Goal: Task Accomplishment & Management: Manage account settings

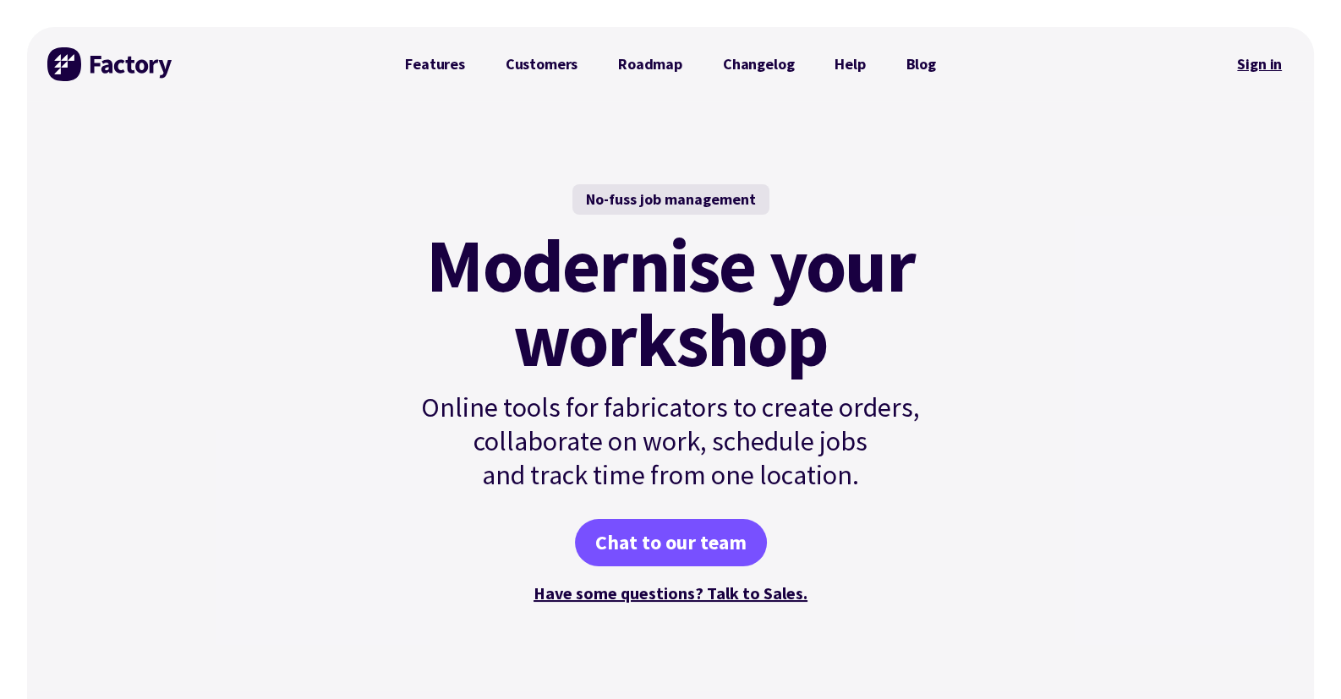
click at [1246, 63] on link "Sign in" at bounding box center [1259, 64] width 68 height 39
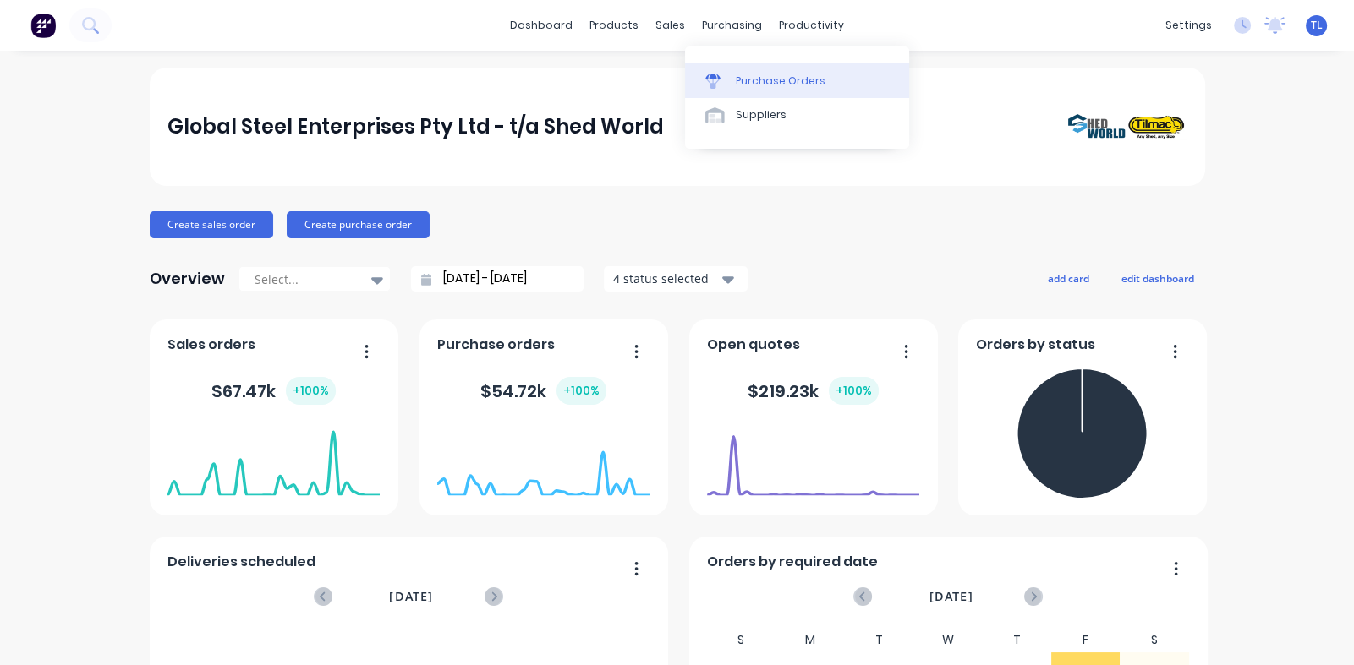
click at [742, 83] on div "Purchase Orders" at bounding box center [781, 81] width 90 height 15
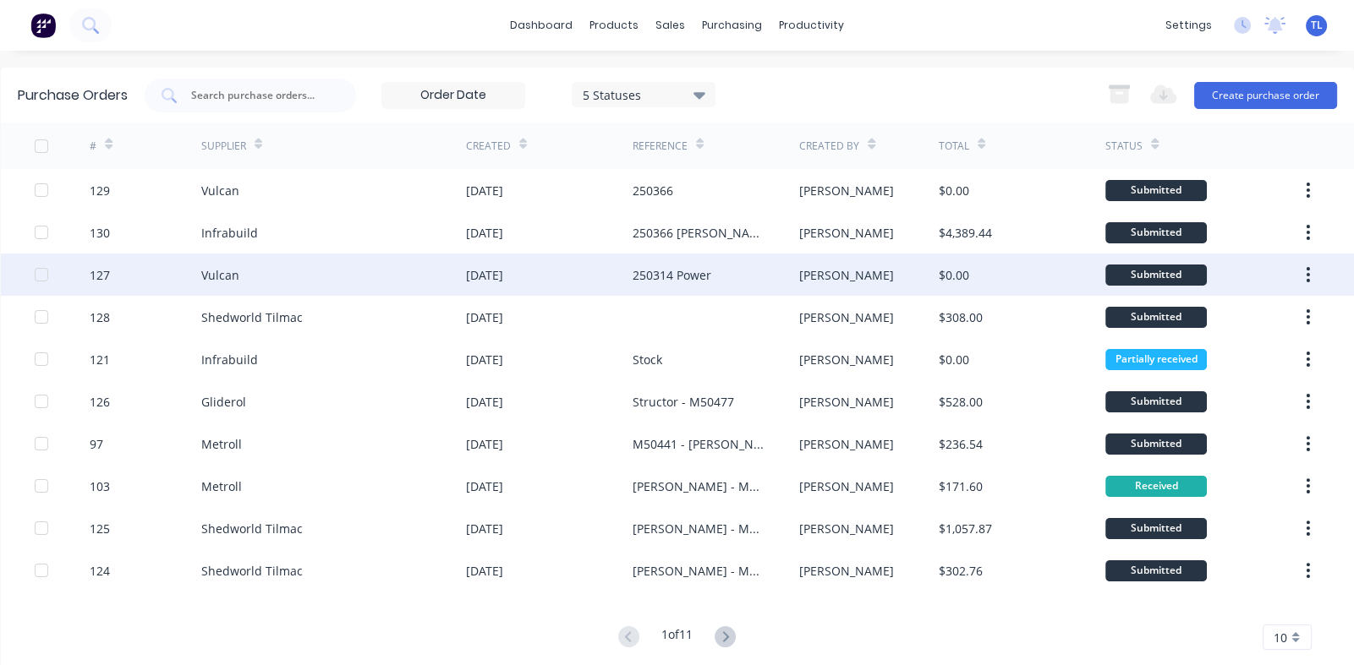
click at [502, 275] on div "[DATE]" at bounding box center [484, 275] width 37 height 18
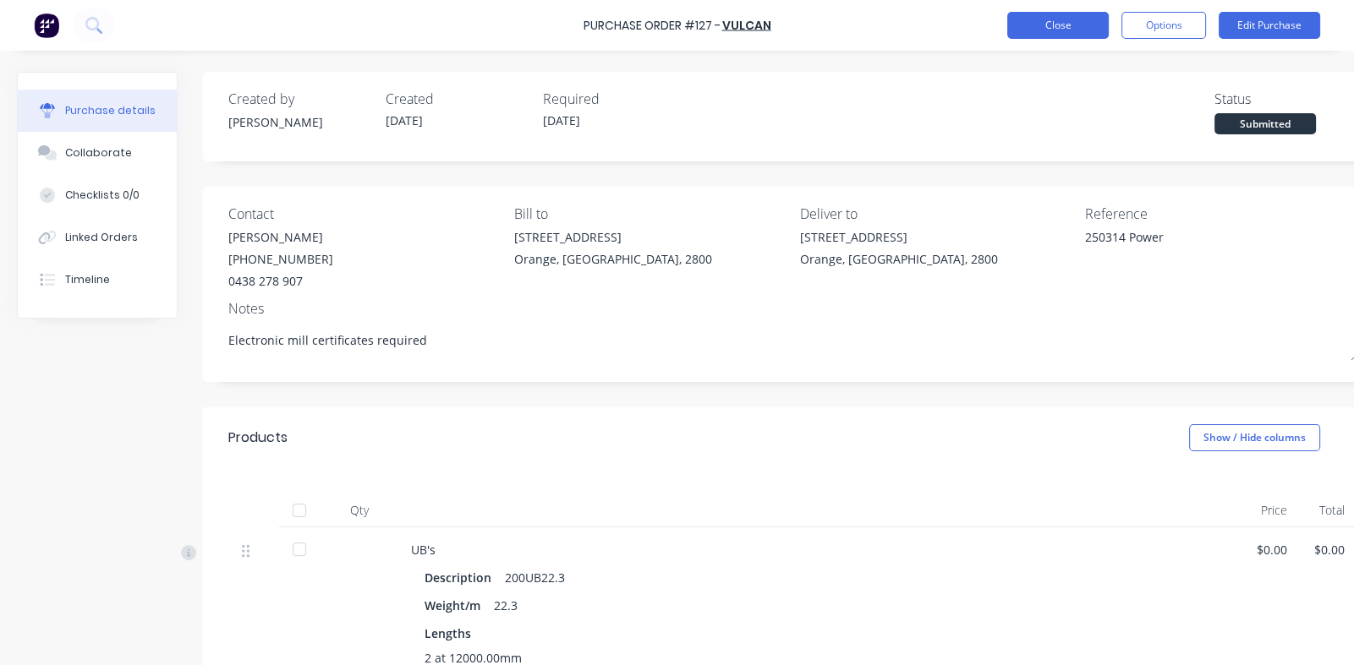
click at [1054, 22] on button "Close" at bounding box center [1057, 25] width 101 height 27
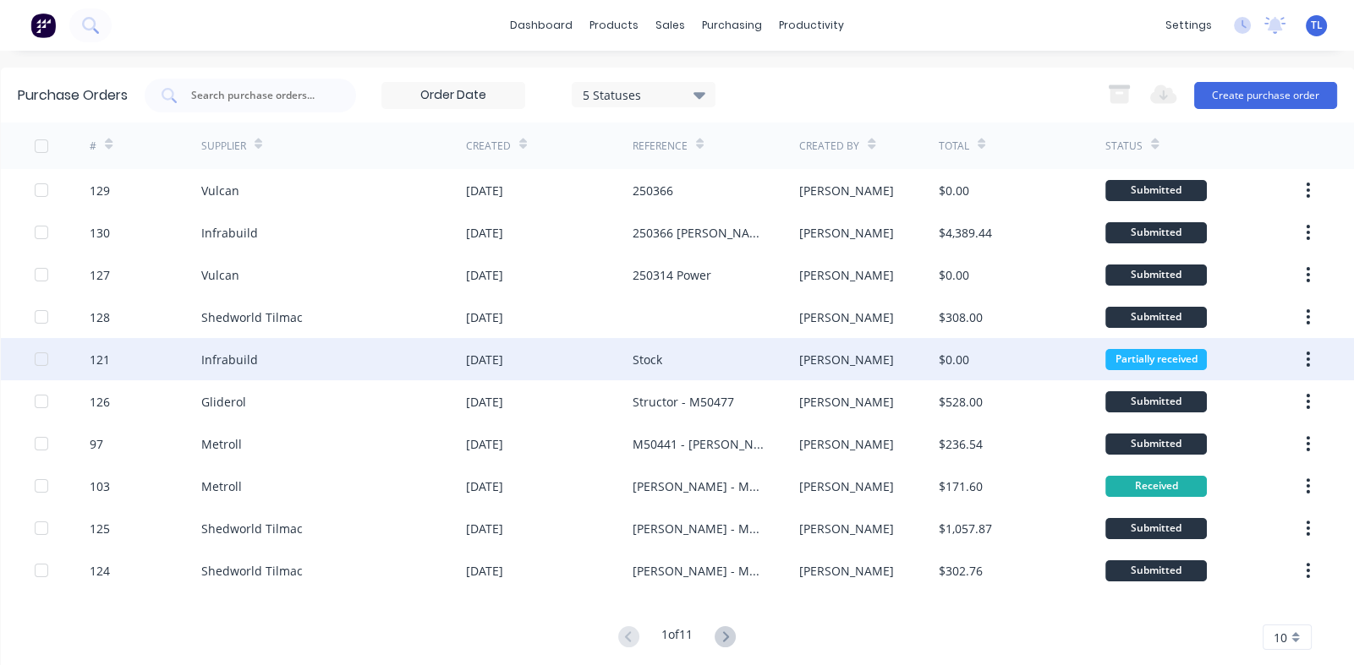
click at [305, 350] on div "Infrabuild" at bounding box center [333, 359] width 265 height 42
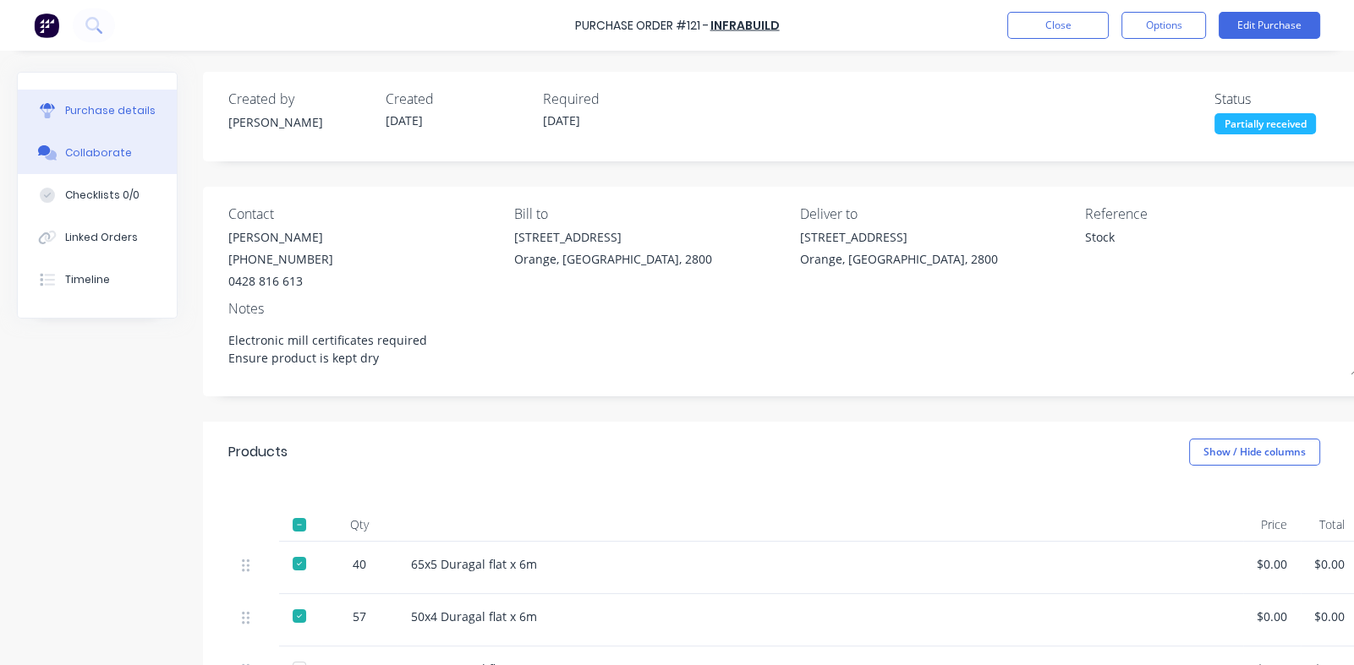
click at [101, 152] on div "Collaborate" at bounding box center [98, 152] width 67 height 15
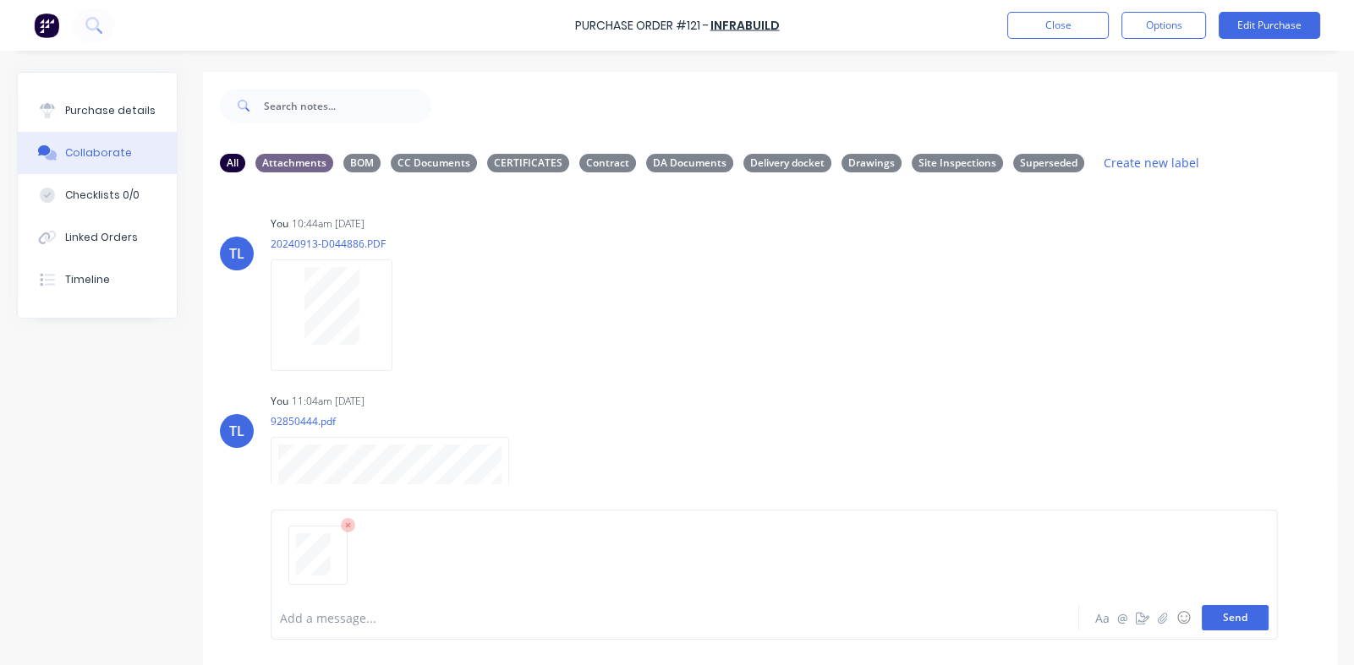
click at [1226, 622] on button "Send" at bounding box center [1234, 617] width 67 height 25
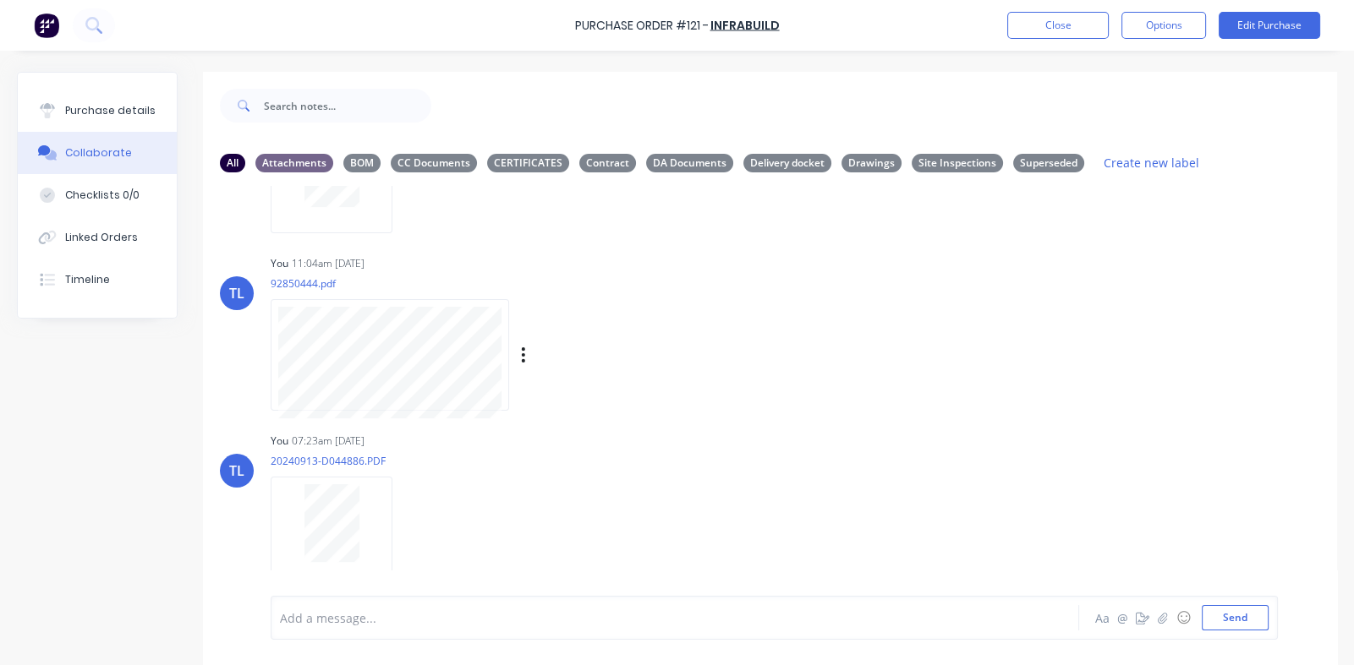
scroll to position [41, 0]
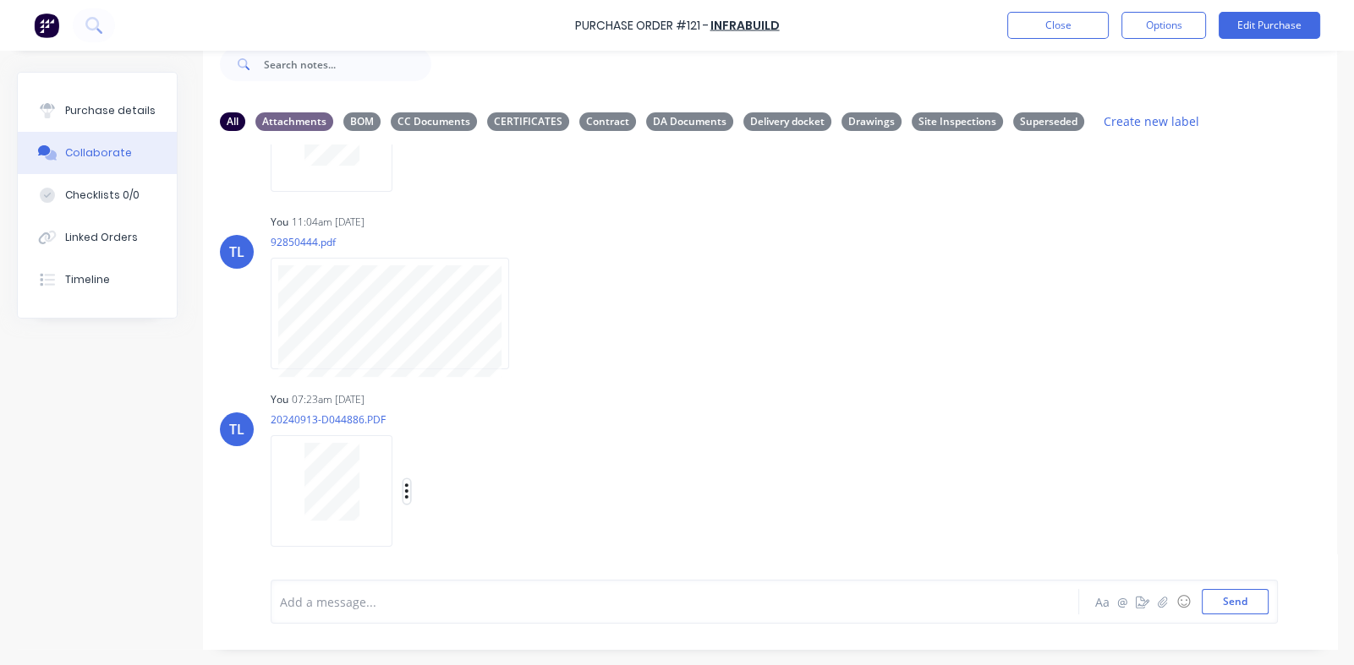
click at [405, 488] on icon "button" at bounding box center [406, 491] width 5 height 19
click at [464, 449] on button "Labels" at bounding box center [518, 455] width 190 height 38
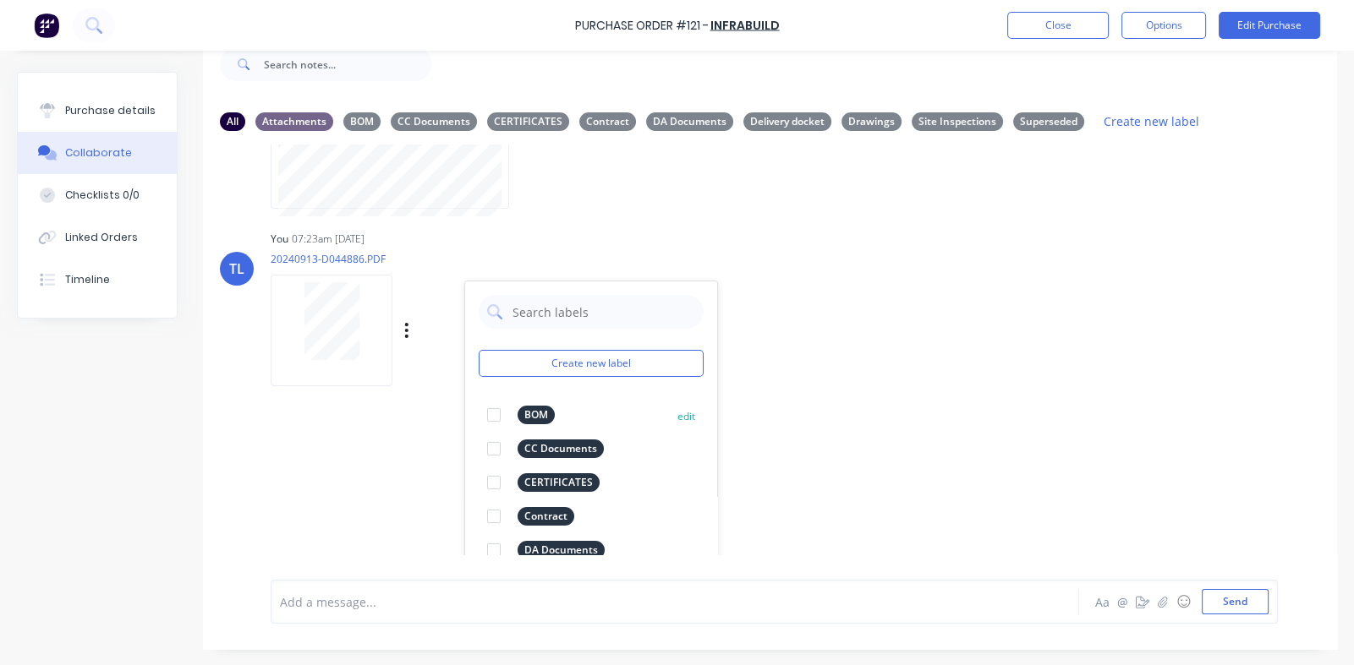
scroll to position [307, 0]
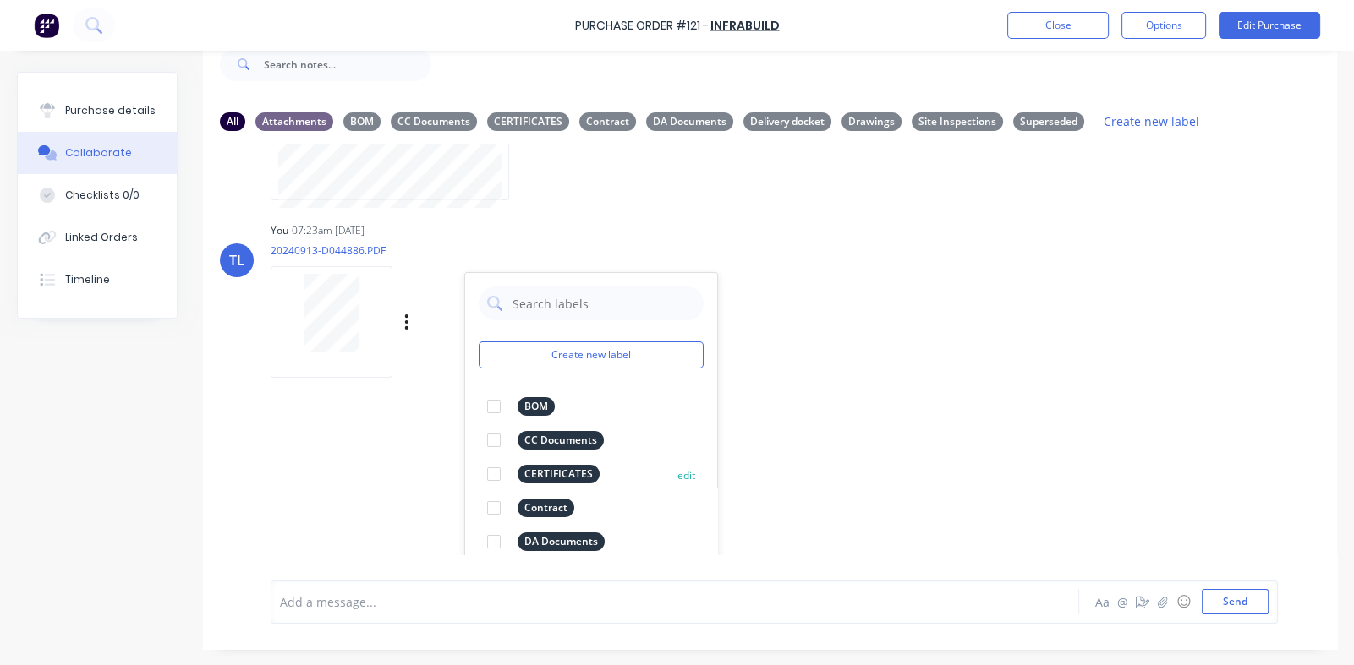
click at [495, 479] on div at bounding box center [494, 474] width 34 height 34
click at [862, 379] on div "TL You 10:44am [DATE] 20240913-D044886.PDF Labels Download Delete TL You 11:04a…" at bounding box center [770, 350] width 1134 height 410
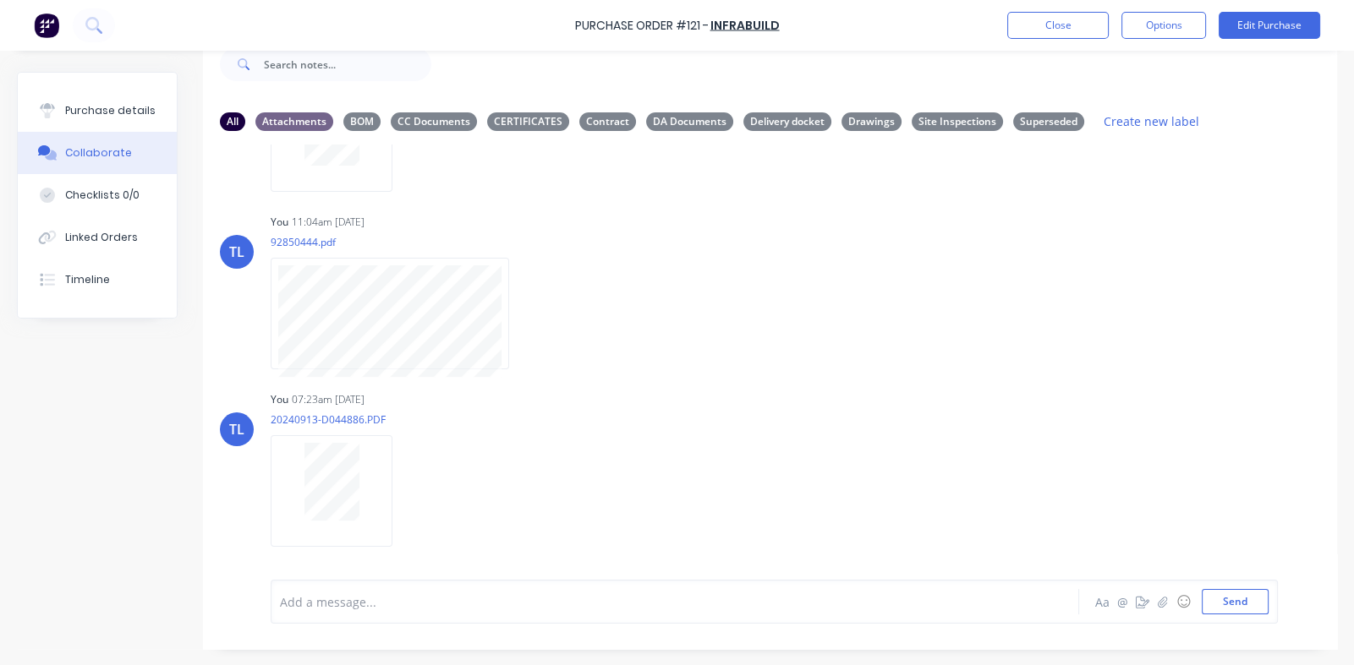
scroll to position [138, 0]
click at [1052, 21] on button "Close" at bounding box center [1057, 25] width 101 height 27
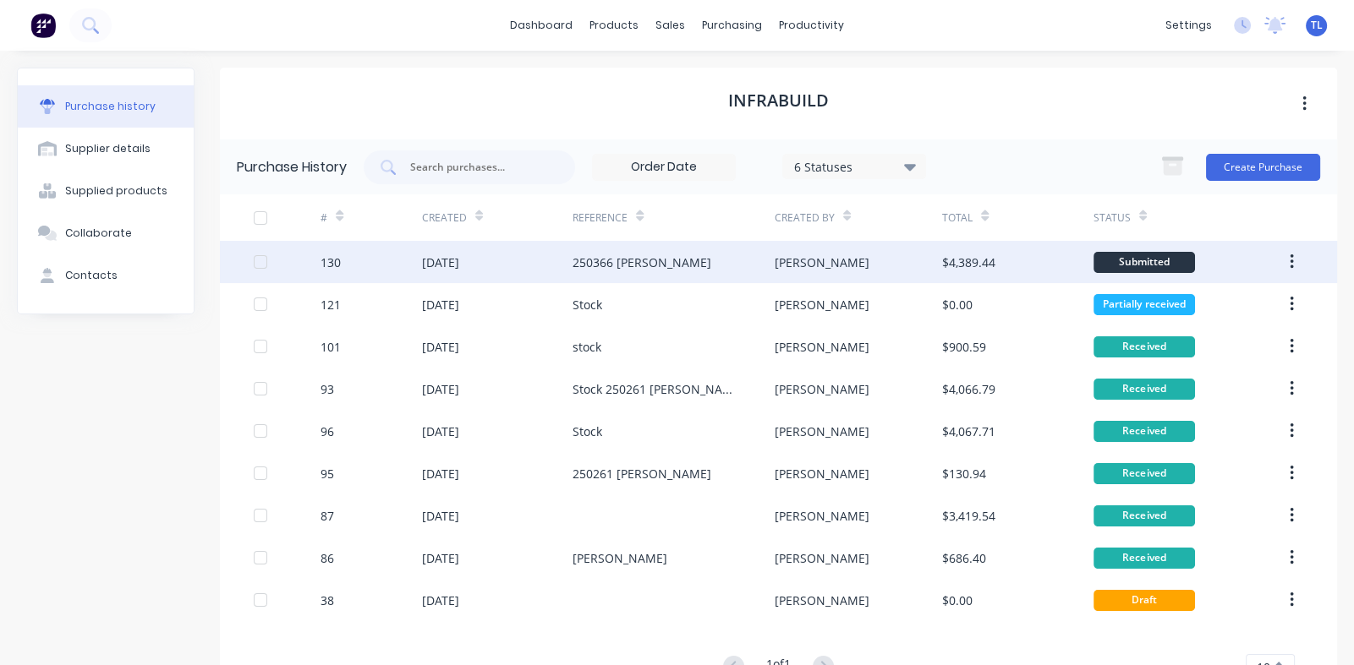
click at [596, 264] on div "250366 [PERSON_NAME]" at bounding box center [641, 263] width 139 height 18
type textarea "x"
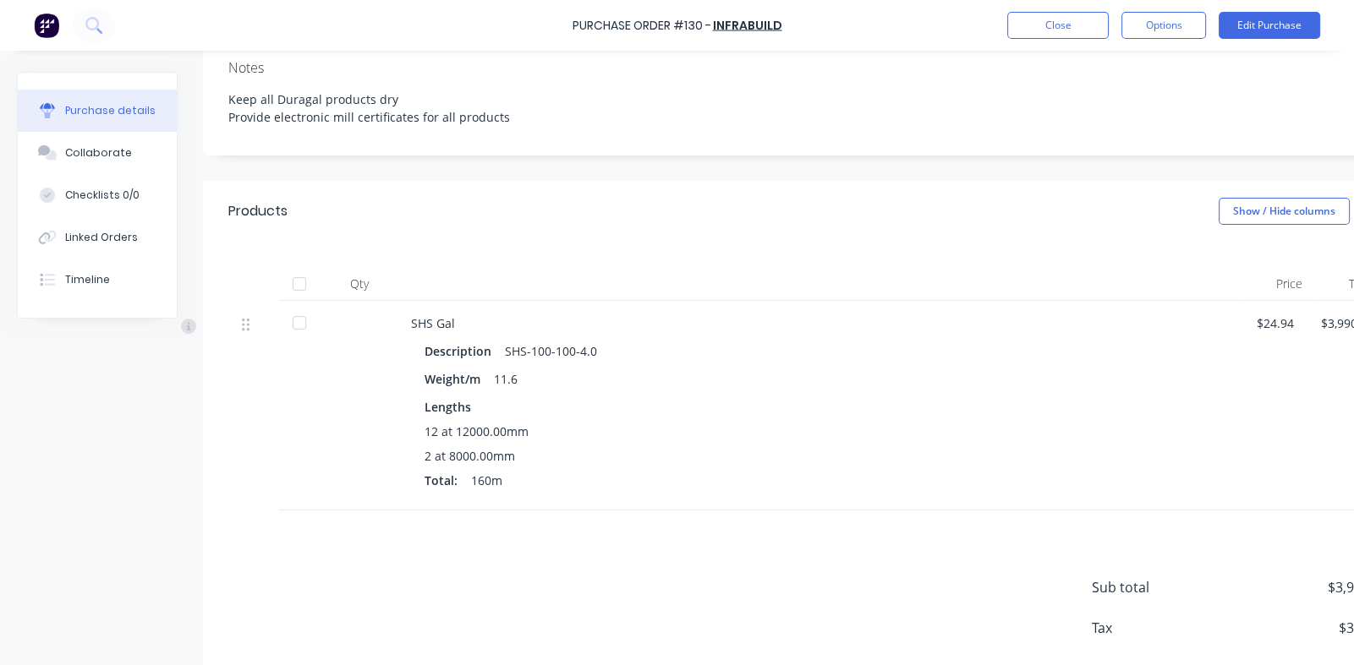
scroll to position [254, 0]
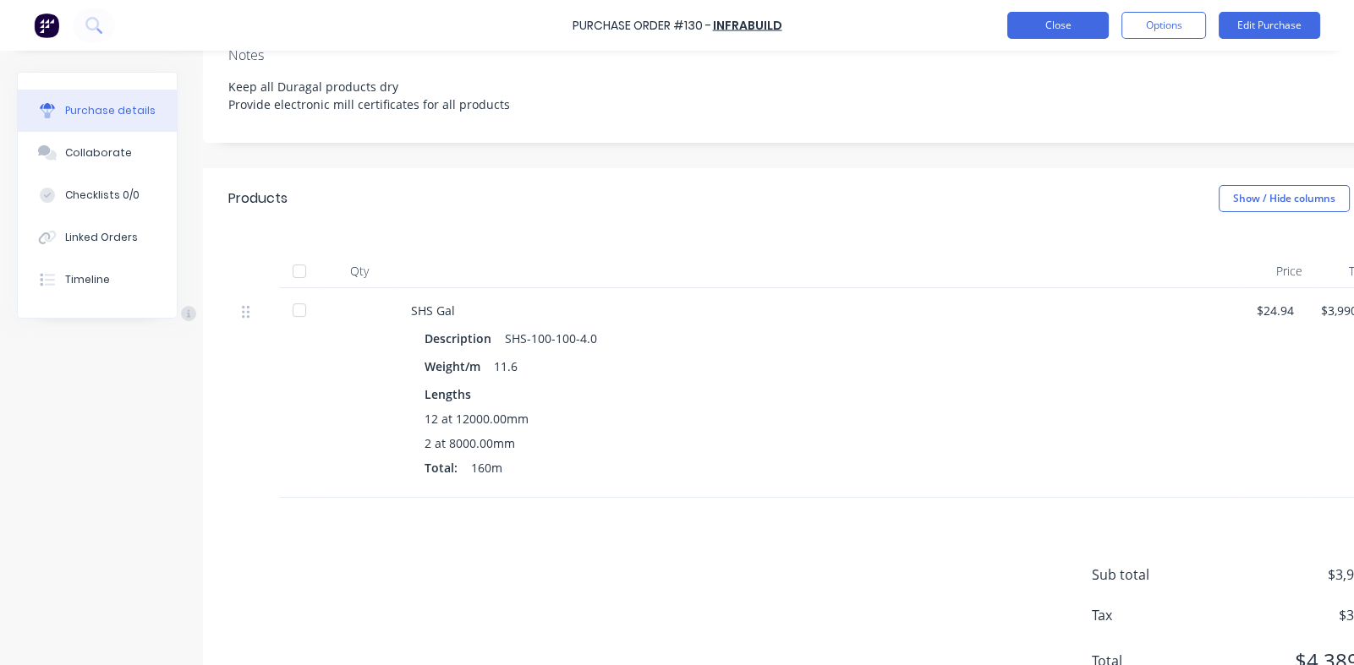
click at [1082, 19] on button "Close" at bounding box center [1057, 25] width 101 height 27
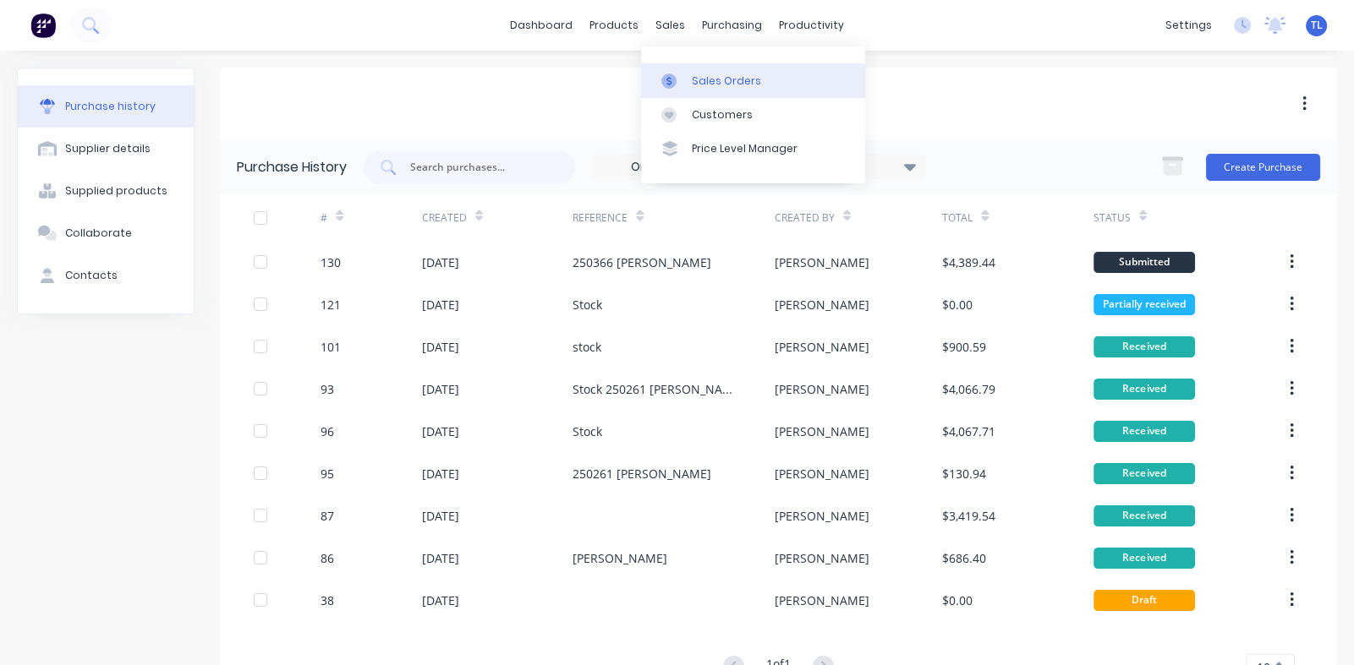
click at [702, 78] on div "Sales Orders" at bounding box center [726, 81] width 69 height 15
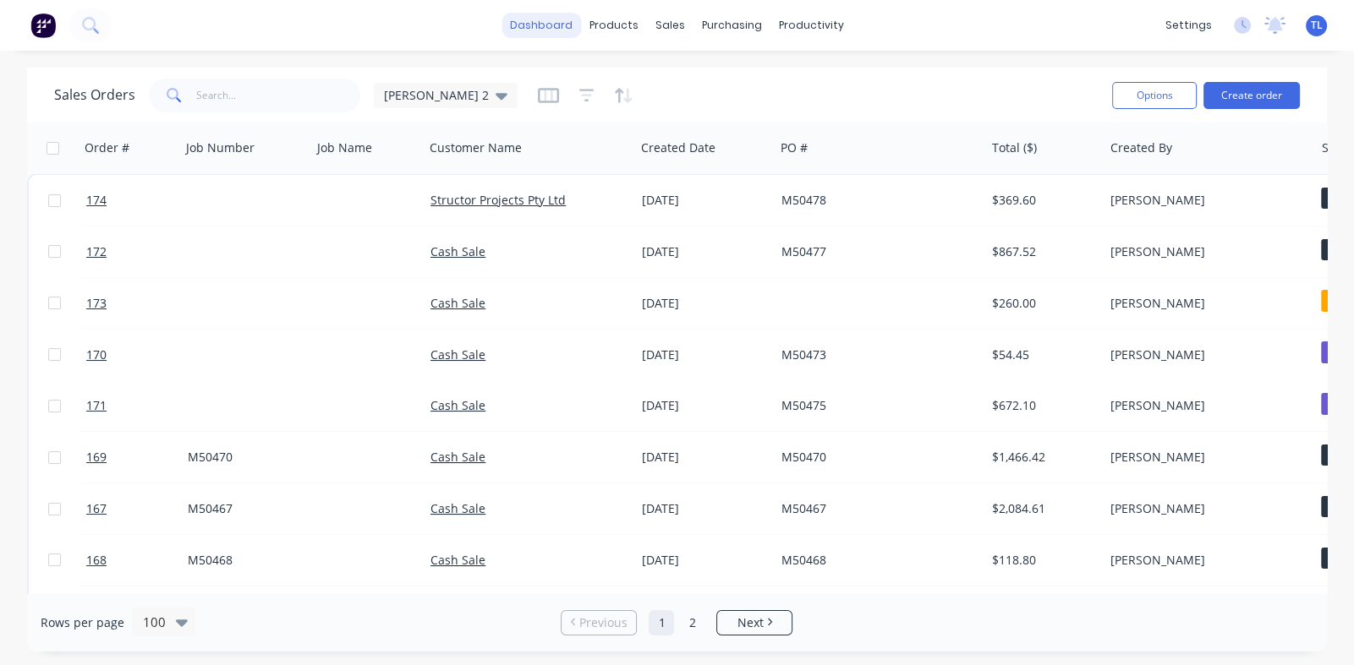
click at [549, 32] on link "dashboard" at bounding box center [540, 25] width 79 height 25
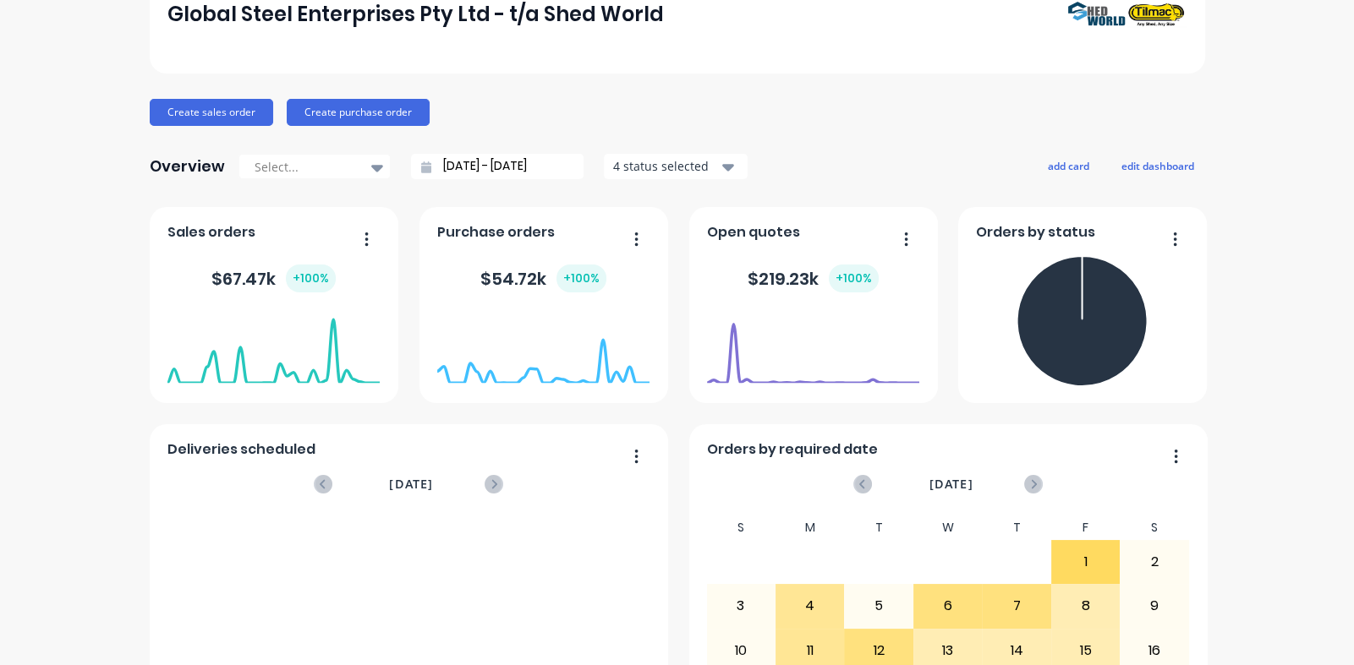
scroll to position [301, 0]
